Goal: Navigation & Orientation: Find specific page/section

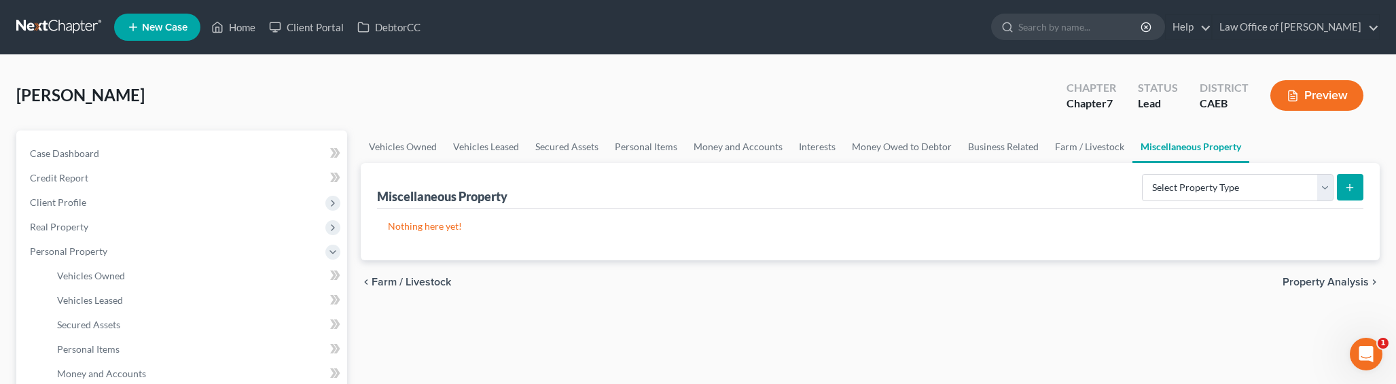
click at [52, 29] on link at bounding box center [59, 27] width 87 height 24
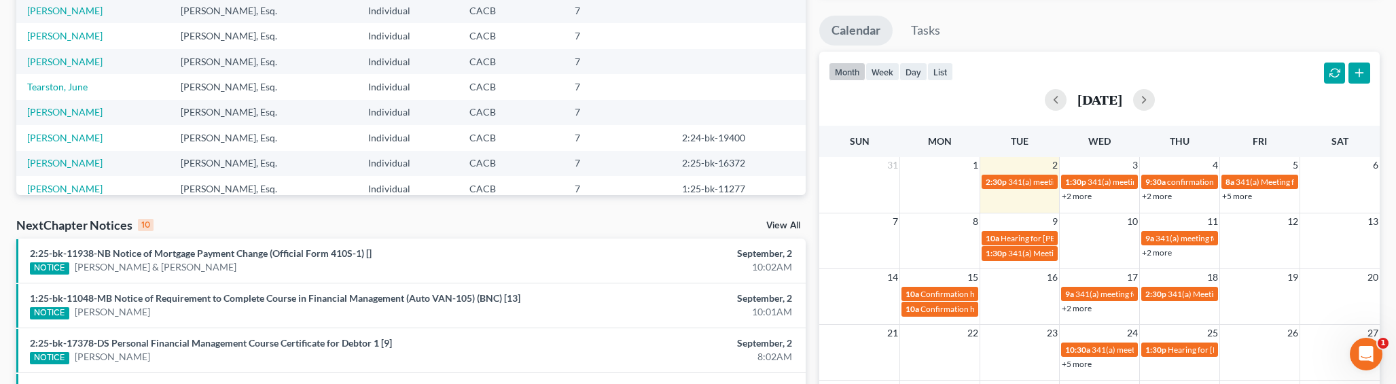
scroll to position [261, 0]
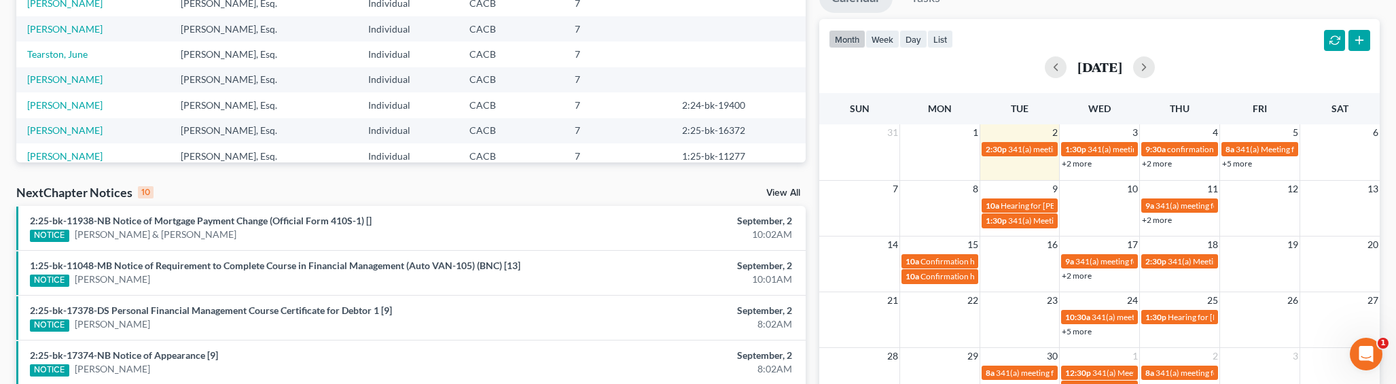
click at [776, 191] on link "View All" at bounding box center [783, 193] width 34 height 10
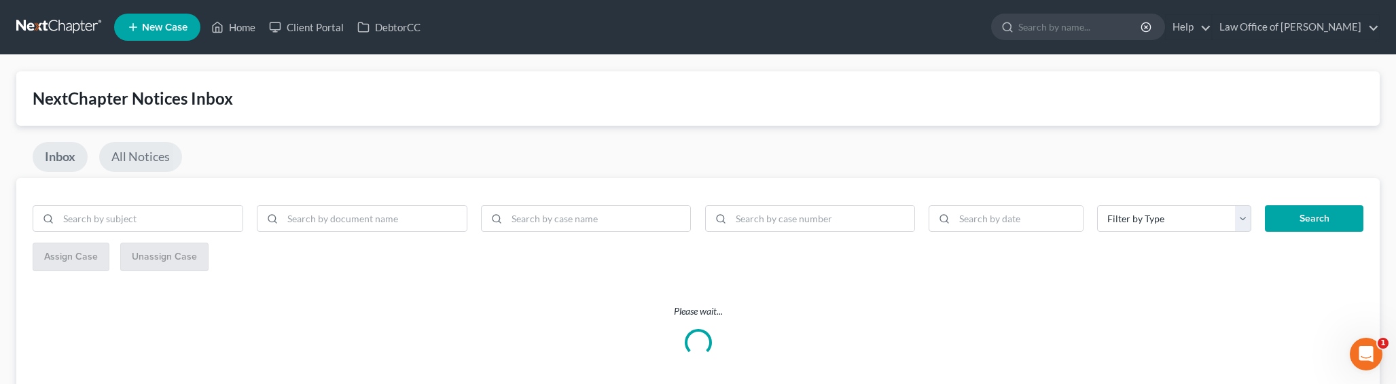
click at [130, 162] on link "All Notices" at bounding box center [140, 157] width 83 height 30
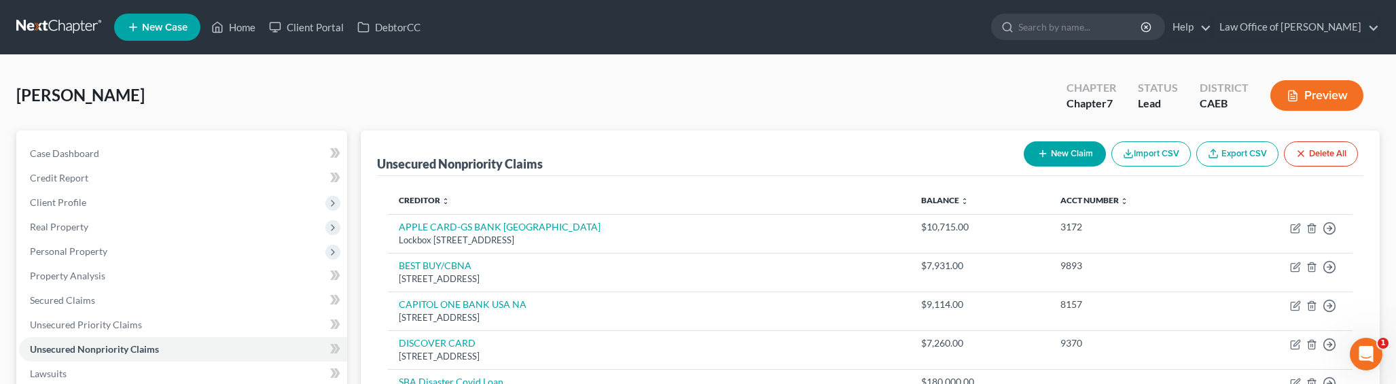
click at [58, 16] on link at bounding box center [59, 27] width 87 height 24
